Goal: Use online tool/utility: Use online tool/utility

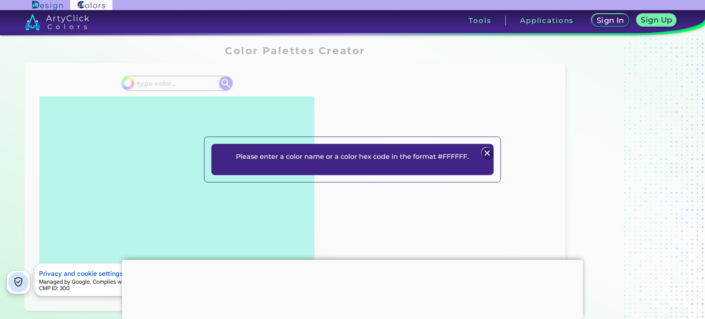
click at [482, 152] on img at bounding box center [487, 153] width 11 height 11
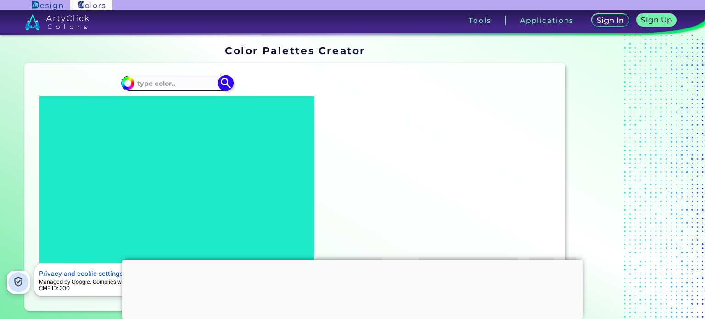
click at [172, 88] on input at bounding box center [176, 83] width 85 height 12
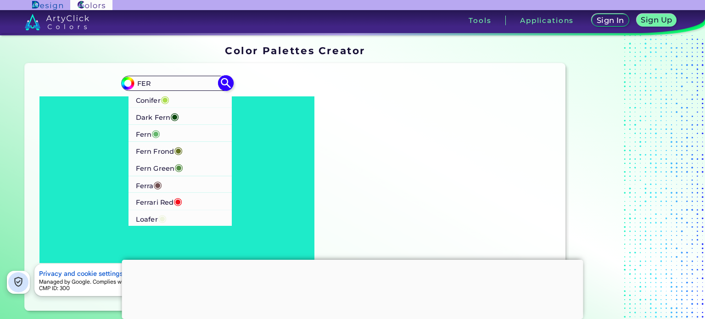
type input "FER"
click at [173, 202] on p "Ferrari Red ◉" at bounding box center [159, 201] width 46 height 17
type input "#f70d1a"
type input "#F70D1A"
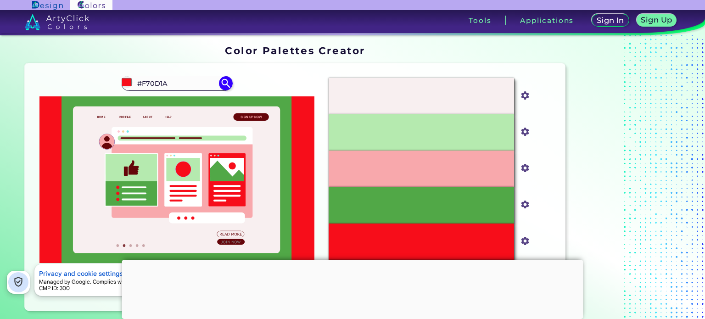
click at [349, 260] on div at bounding box center [352, 260] width 461 height 0
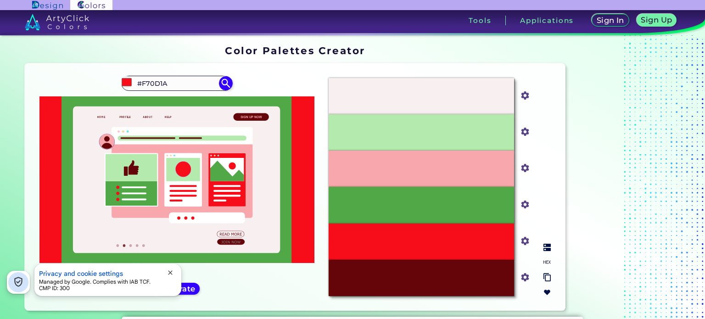
drag, startPoint x: 525, startPoint y: 279, endPoint x: 523, endPoint y: 228, distance: 50.5
click at [523, 228] on div "#F8EFF0 #f8eff0 #B5EAAF #b5eaaf #F8A8AC #f8a8ac #51A847 #51a847 #F70D1A #f70d1a…" at bounding box center [439, 187] width 237 height 233
click at [523, 277] on input "#65050a" at bounding box center [523, 276] width 11 height 11
click at [475, 247] on div "#F70D1A" at bounding box center [421, 242] width 185 height 36
click at [526, 205] on input "#51a847" at bounding box center [523, 203] width 11 height 11
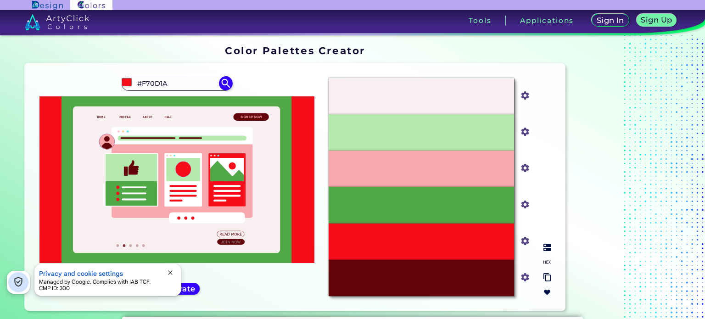
click at [502, 162] on div "#F8A8AC" at bounding box center [421, 169] width 185 height 36
click at [172, 269] on span "close" at bounding box center [170, 272] width 7 height 7
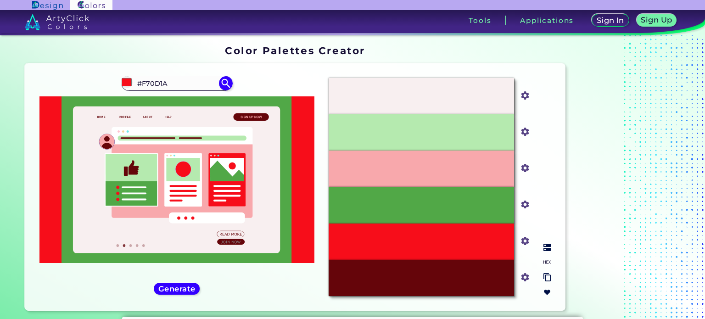
click at [527, 99] on input "#f8eff0" at bounding box center [523, 94] width 11 height 11
click at [549, 247] on img at bounding box center [546, 247] width 7 height 7
click at [437, 166] on p "Flamingo Pink" at bounding box center [421, 169] width 43 height 6
click at [525, 169] on input "#f8a8ac" at bounding box center [523, 167] width 11 height 11
type input "#d7898d"
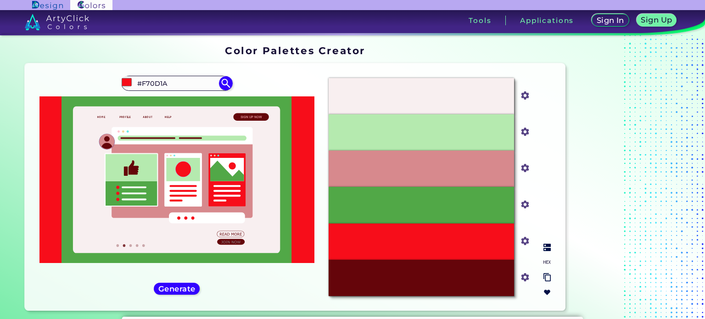
click at [543, 250] on img at bounding box center [546, 247] width 7 height 7
click at [522, 165] on input "#d7898d" at bounding box center [523, 167] width 11 height 11
type input "#ee8c91"
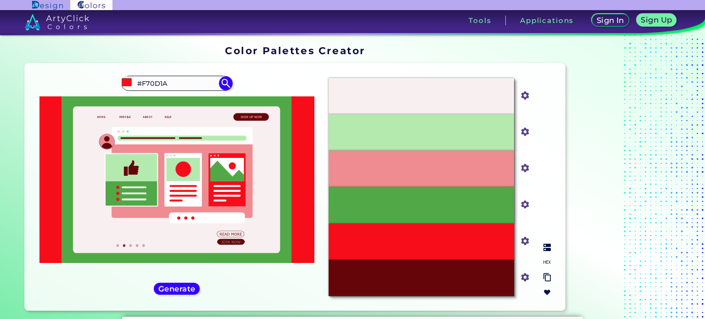
click at [549, 239] on div "#F8EFF0 #f8eff0 #B5EAAF #b5eaaf #EE8C91 #ee8c91 #51A847 #51a847 #F70D1A #f70d1a…" at bounding box center [439, 187] width 237 height 233
click at [547, 245] on img at bounding box center [546, 247] width 7 height 7
click at [526, 166] on input "#ee8c91" at bounding box center [523, 167] width 11 height 11
type input "#e9607a"
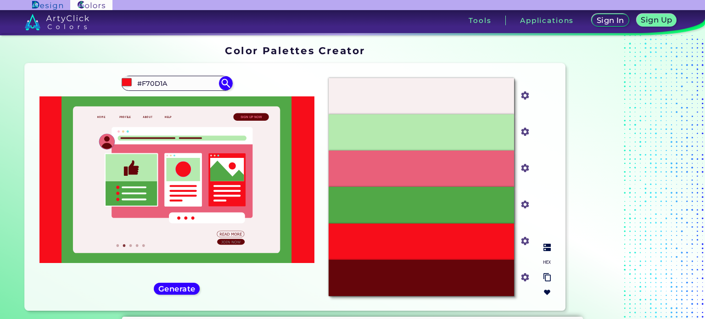
click at [545, 245] on img at bounding box center [546, 247] width 7 height 7
click at [545, 251] on img at bounding box center [546, 247] width 7 height 7
click at [523, 168] on input "#e9607a" at bounding box center [523, 167] width 11 height 11
type input "#f23154"
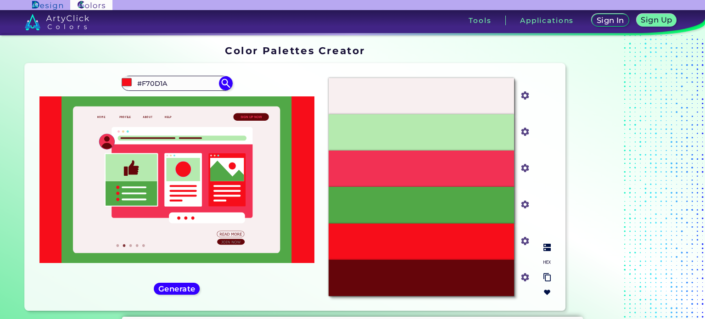
click at [542, 246] on div at bounding box center [547, 270] width 15 height 60
click at [544, 246] on img at bounding box center [546, 247] width 7 height 7
click at [524, 169] on input "#f23154" at bounding box center [523, 167] width 11 height 11
type input "#f44867"
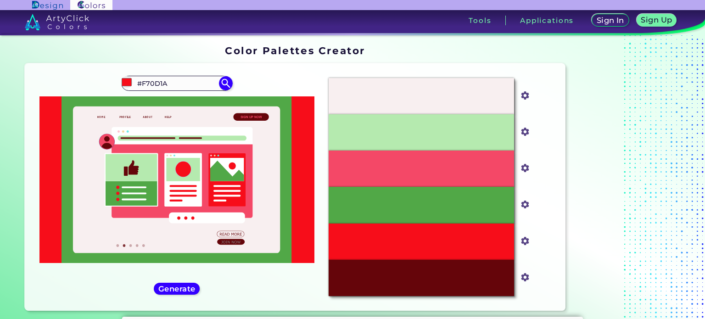
click at [565, 159] on div "Oops - something went wrong. Please try again. #F8EFF0 #f8eff0 #B5EAAF #b5eaaf …" at bounding box center [295, 187] width 541 height 248
click at [543, 199] on div "#F8EFF0 #f8eff0 #B5EAAF #b5eaaf #F44867 #f44867 #51A847 #51a847 #F70D1A #f70d1a…" at bounding box center [439, 187] width 237 height 233
click at [545, 249] on img at bounding box center [546, 247] width 7 height 7
click at [521, 170] on input "#f44867" at bounding box center [523, 167] width 11 height 11
type input "#fd5d7b"
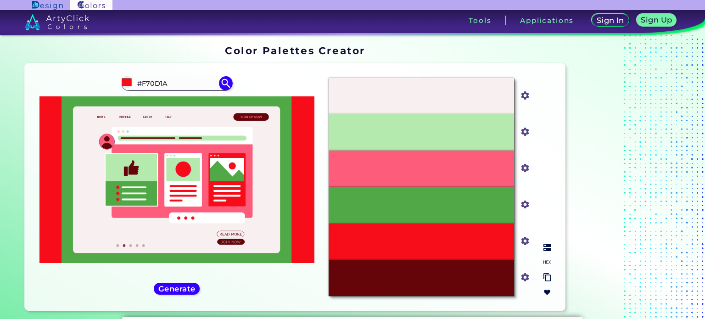
click at [549, 247] on img at bounding box center [546, 247] width 7 height 7
click at [541, 202] on div "Pearl #f8eff0 Green Thumb #b5eaaf Brink Pink #fd5d7b Mid Green #51a847 Ferrari …" at bounding box center [439, 187] width 237 height 233
click at [529, 208] on img at bounding box center [525, 205] width 12 height 12
click at [522, 275] on input "#65050a" at bounding box center [523, 276] width 11 height 11
click at [537, 131] on div "Pearl #f8eff0 Green Thumb #b5eaaf Brink Pink #fd5d7b Mid Green #51a847 Ferrari …" at bounding box center [439, 187] width 237 height 233
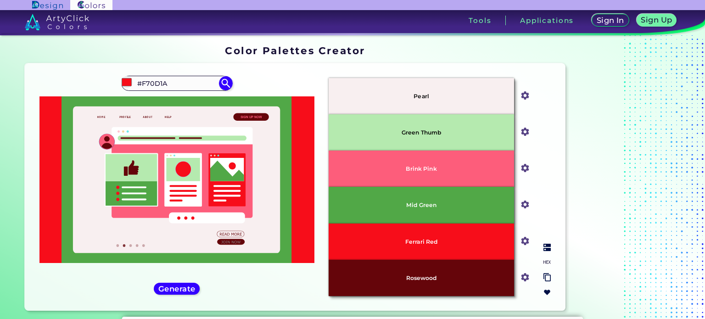
click at [523, 202] on input "#51a847" at bounding box center [523, 203] width 11 height 11
type input "#fd5d7b"
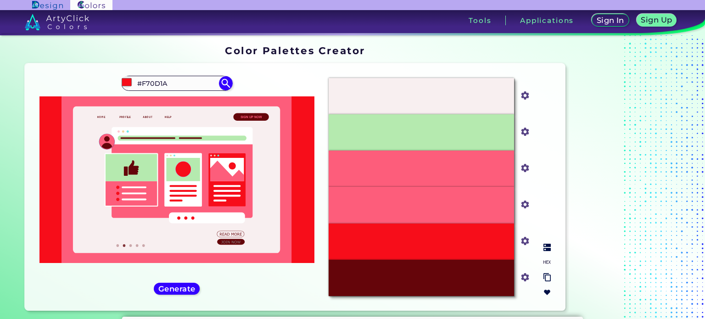
click at [523, 274] on input "#65050a" at bounding box center [523, 276] width 11 height 11
type input "#f70d1a"
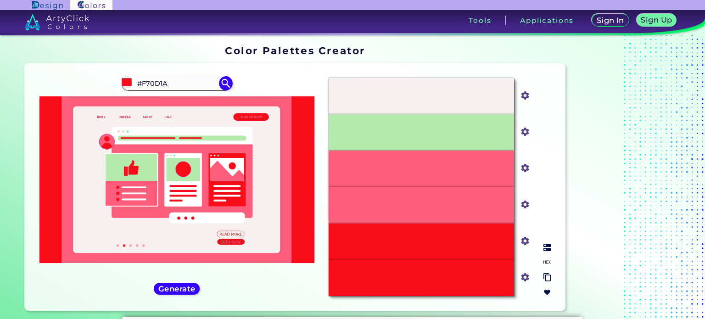
click at [545, 254] on div at bounding box center [547, 270] width 15 height 60
click at [546, 252] on div at bounding box center [547, 270] width 15 height 60
click at [546, 249] on img at bounding box center [546, 247] width 7 height 7
click at [526, 97] on input "#f8eff0" at bounding box center [523, 94] width 11 height 11
type input "#b5eaaf"
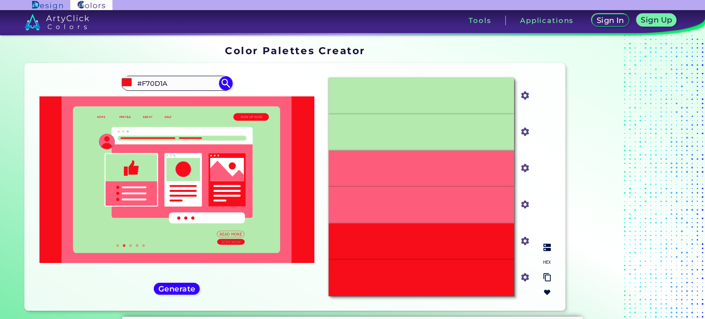
click at [539, 230] on div "#B5EAAF #b5eaaf #B5EAAF #b5eaaf #FD5D7B #fd5d7b #FD5D7B #fd5d7b #F70D1A #f70d1a…" at bounding box center [439, 187] width 237 height 233
click at [527, 135] on input "#b5eaaf" at bounding box center [523, 130] width 11 height 11
type input "#5fac06"
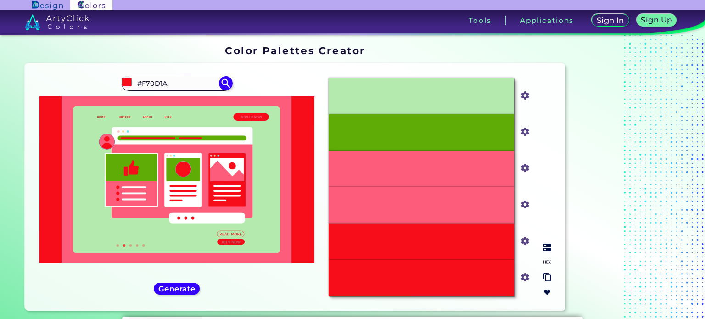
click at [549, 159] on div "#B5EAAF #b5eaaf #5FAC06 #5fac06 #FD5D7B #fd5d7b #FD5D7B #fd5d7b #F70D1A #f70d1a…" at bounding box center [439, 187] width 237 height 233
click at [546, 246] on img at bounding box center [546, 247] width 7 height 7
click at [521, 132] on input "#5fac06" at bounding box center [523, 130] width 11 height 11
type input "#64942e"
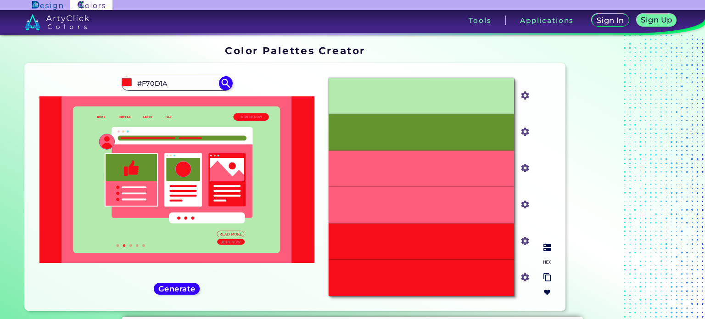
click at [521, 135] on input "#64942e" at bounding box center [523, 130] width 11 height 11
click at [536, 122] on div "#B5EAAF #b5eaaf #64942E #64942e #FD5D7B #fd5d7b #FD5D7B #fd5d7b #F70D1A #f70d1a…" at bounding box center [439, 187] width 237 height 233
click at [547, 249] on img at bounding box center [546, 247] width 7 height 7
click at [524, 134] on input "#64942e" at bounding box center [523, 130] width 11 height 11
type input "#3f6d3f"
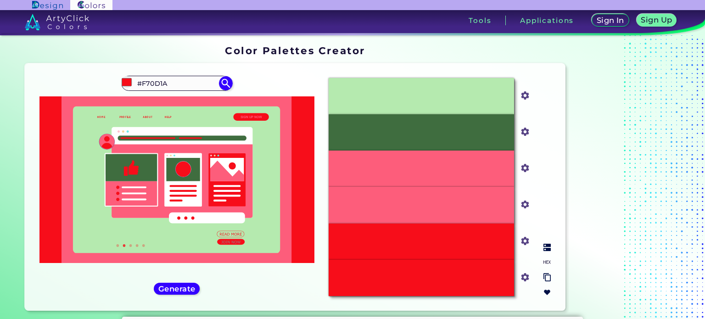
click at [527, 128] on input "#3f6d3f" at bounding box center [523, 130] width 11 height 11
type input "#4d8230"
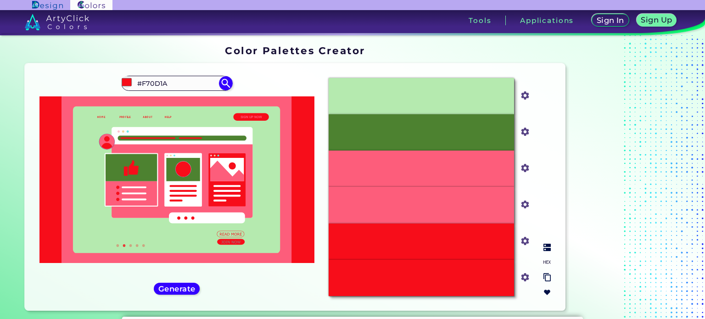
click at [544, 245] on img at bounding box center [546, 247] width 7 height 7
click at [435, 132] on p "Dirty Green" at bounding box center [421, 132] width 34 height 6
click at [544, 249] on img at bounding box center [546, 247] width 7 height 7
drag, startPoint x: 534, startPoint y: 140, endPoint x: 523, endPoint y: 151, distance: 15.6
click at [523, 151] on div "Green Thumb #b5eaaf Dirty Green #4d8230 Brink Pink #fd5d7b Brink Pink #fd5d7b F…" at bounding box center [439, 187] width 237 height 233
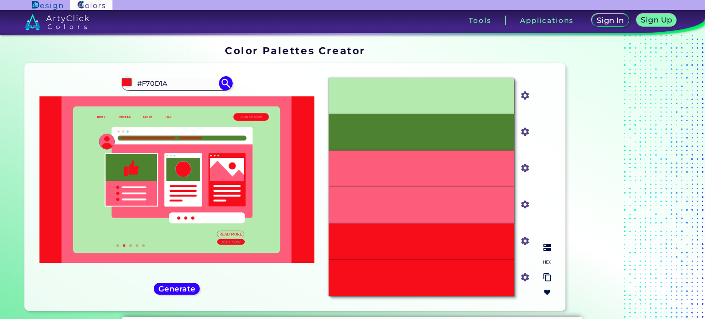
click at [547, 214] on div "Green Thumb #b5eaaf Dirty Green #4d8230 Brink Pink #fd5d7b Brink Pink #fd5d7b F…" at bounding box center [439, 187] width 237 height 233
click at [525, 94] on input "#b5eaaf" at bounding box center [523, 94] width 11 height 11
type input "#4d8230"
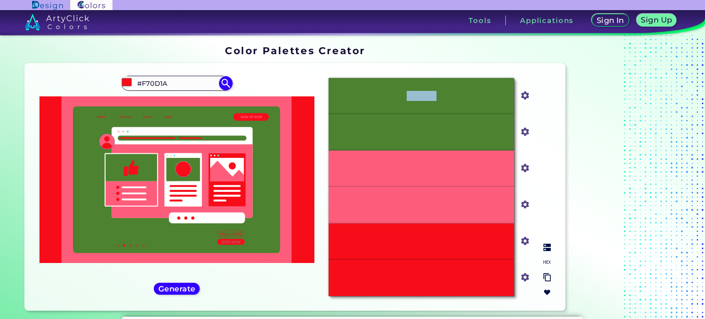
drag, startPoint x: 538, startPoint y: 112, endPoint x: 384, endPoint y: 103, distance: 154.5
click at [384, 103] on div "#4D8230 #4d8230 #4D8230 #4d8230 #FD5D7B #fd5d7b #FD5D7B #fd5d7b #F70D1A #f70d1a…" at bounding box center [439, 187] width 237 height 233
